Goal: Navigation & Orientation: Find specific page/section

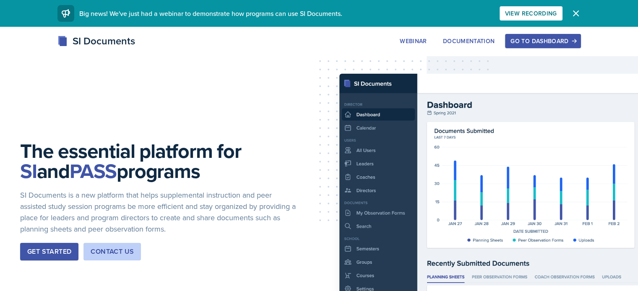
click at [574, 36] on button "Go to Dashboard" at bounding box center [542, 41] width 75 height 14
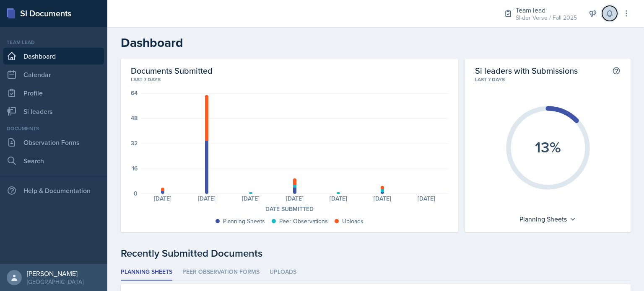
click at [613, 15] on icon at bounding box center [609, 13] width 8 height 8
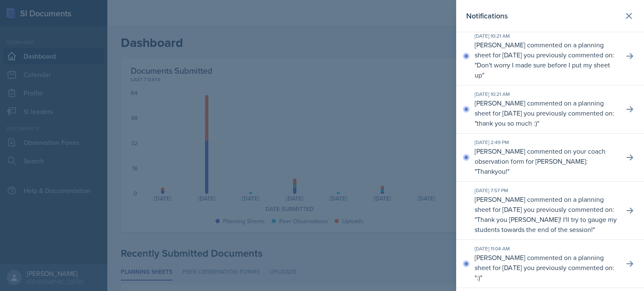
scroll to position [196, 0]
click at [622, 55] on button at bounding box center [629, 57] width 15 height 15
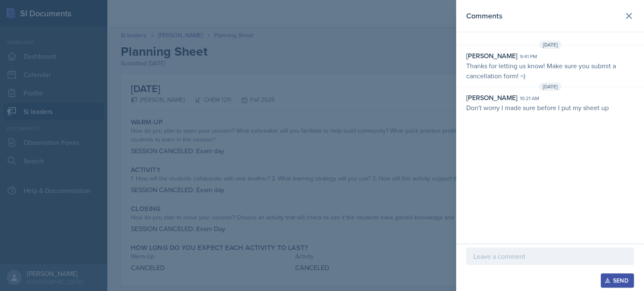
click at [389, 179] on div at bounding box center [322, 145] width 644 height 291
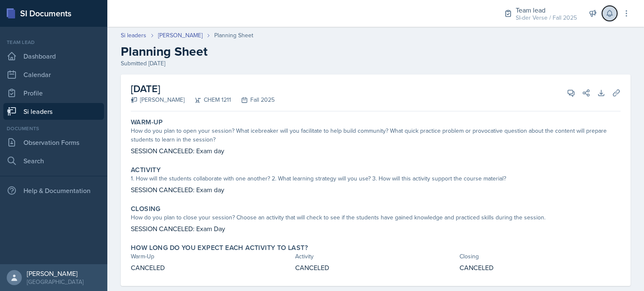
click at [613, 16] on icon at bounding box center [609, 13] width 8 height 8
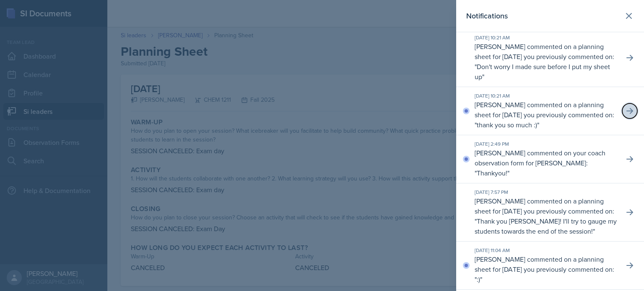
click at [626, 109] on icon at bounding box center [630, 111] width 8 height 8
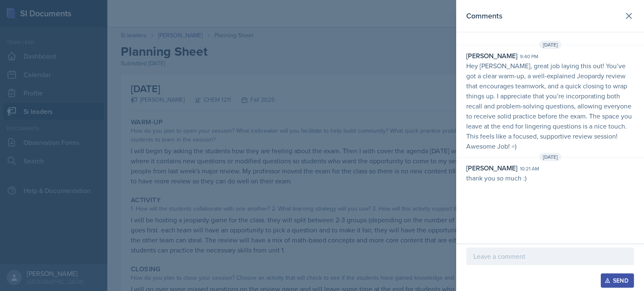
click at [351, 192] on div at bounding box center [322, 145] width 644 height 291
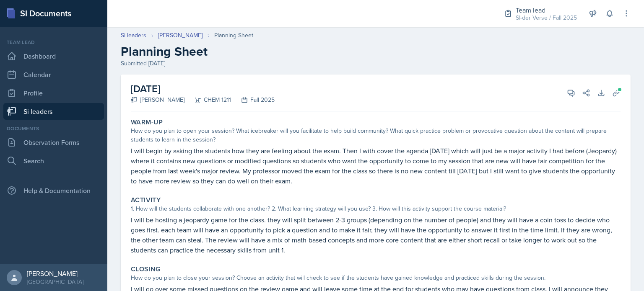
click at [47, 114] on link "Si leaders" at bounding box center [53, 111] width 101 height 17
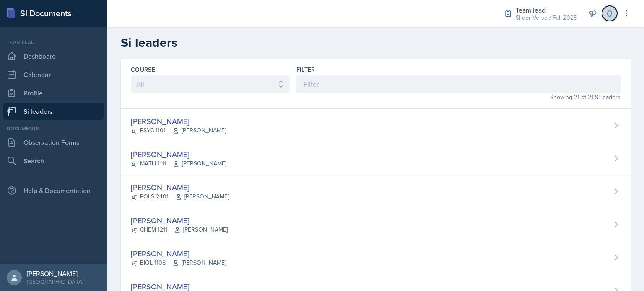
click at [610, 19] on button at bounding box center [609, 13] width 15 height 15
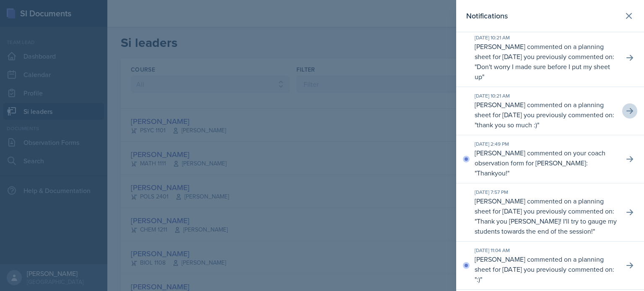
click at [304, 46] on div at bounding box center [322, 145] width 644 height 291
